Goal: Transaction & Acquisition: Obtain resource

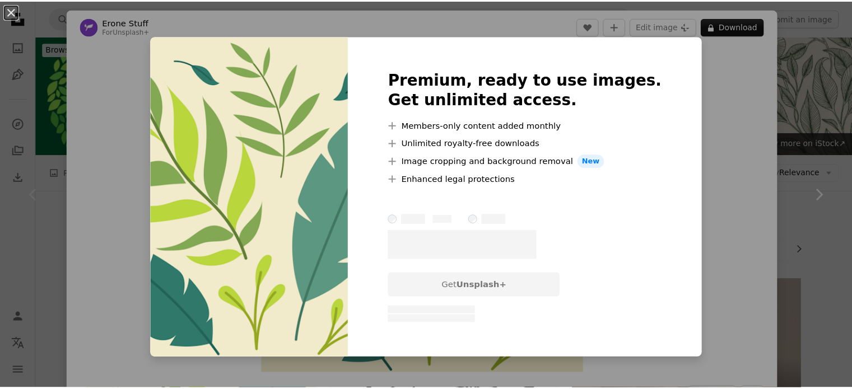
scroll to position [105, 0]
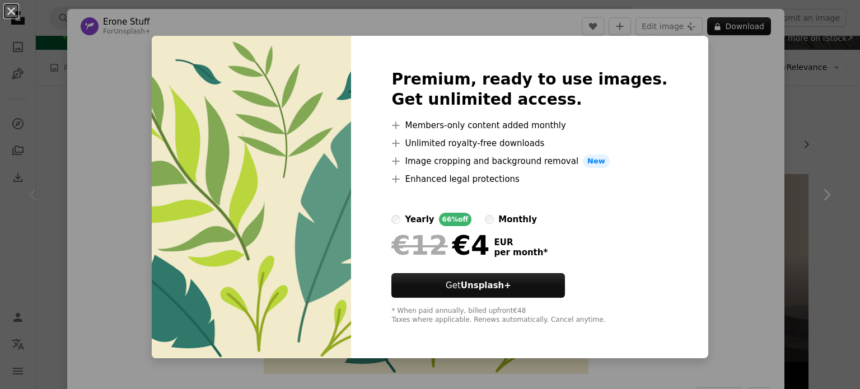
click at [741, 92] on div "An X shape Premium, ready to use images. Get unlimited access. A plus sign Memb…" at bounding box center [430, 194] width 860 height 389
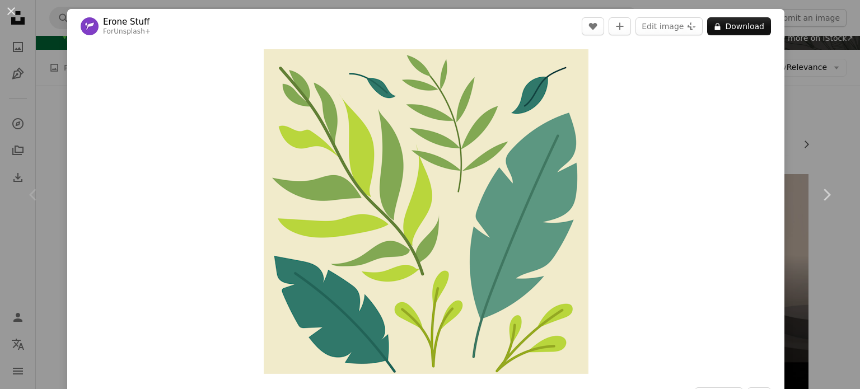
click at [813, 52] on div "An X shape Chevron left Chevron right Erone Stuff For Unsplash+ A heart A plus …" at bounding box center [430, 194] width 860 height 389
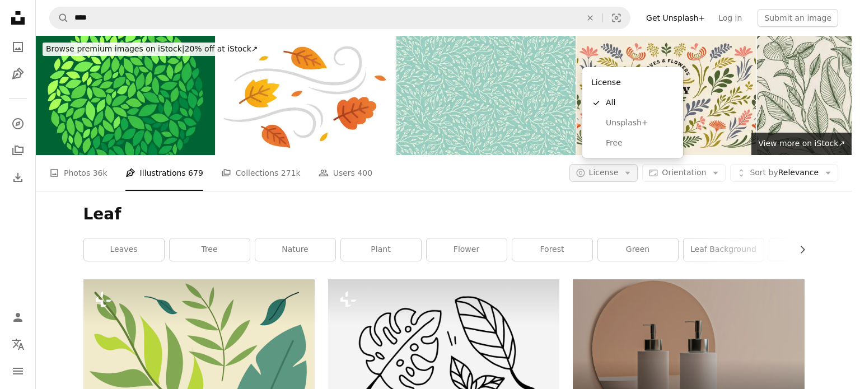
click at [619, 167] on span "License" at bounding box center [604, 172] width 30 height 11
click at [619, 141] on span "Free" at bounding box center [640, 143] width 68 height 11
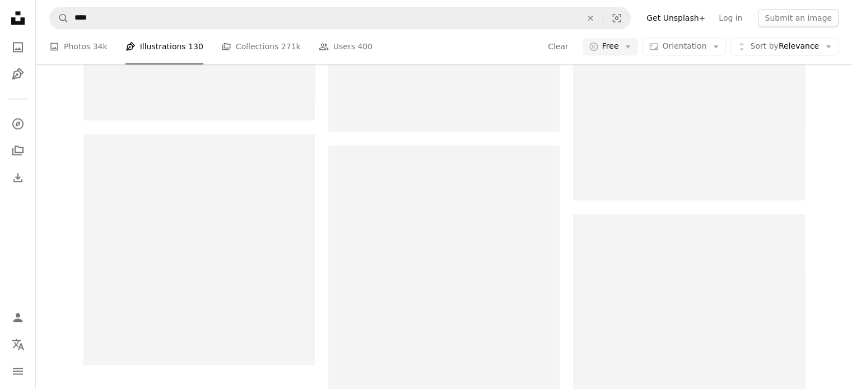
scroll to position [1781, 0]
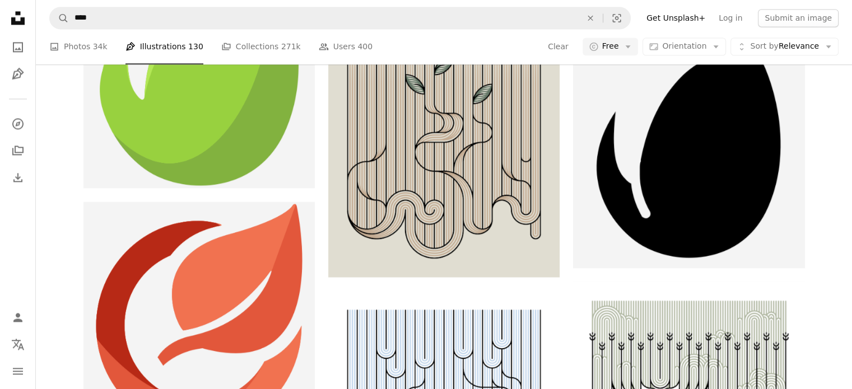
click at [851, 321] on div "A heart A plus sign [PERSON_NAME] Arrow pointing down A heart A plus sign [PERS…" at bounding box center [444, 319] width 816 height 3640
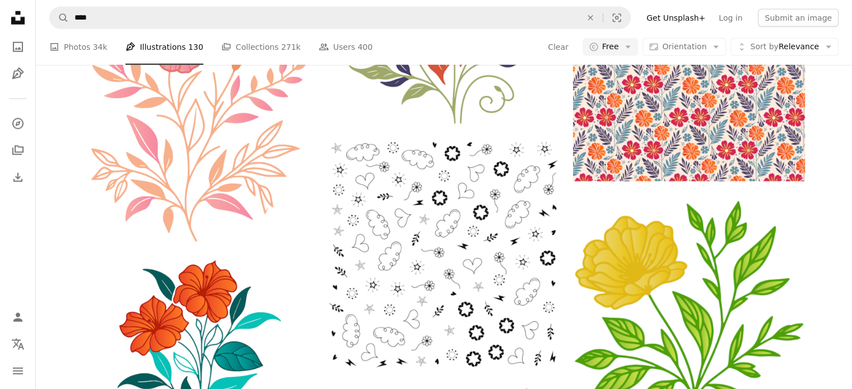
scroll to position [0, 0]
